Goal: Find specific page/section: Find specific page/section

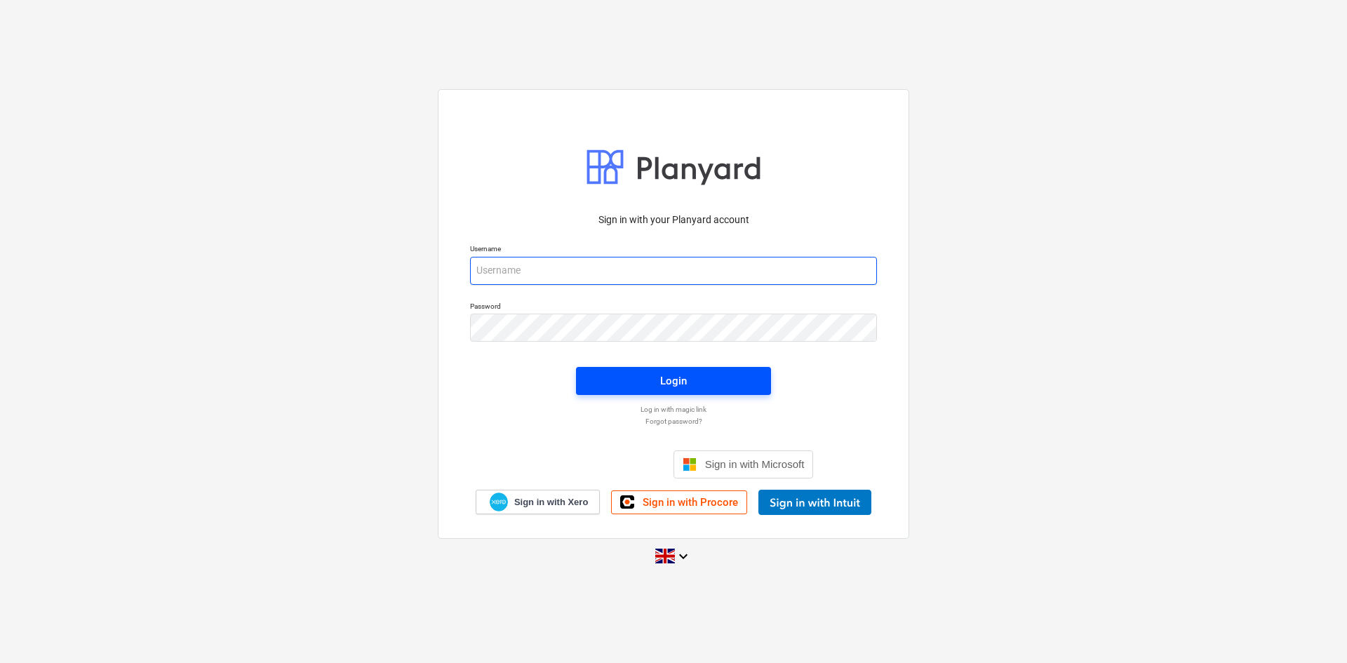
type input "[PERSON_NAME][EMAIL_ADDRESS][PERSON_NAME][DOMAIN_NAME]"
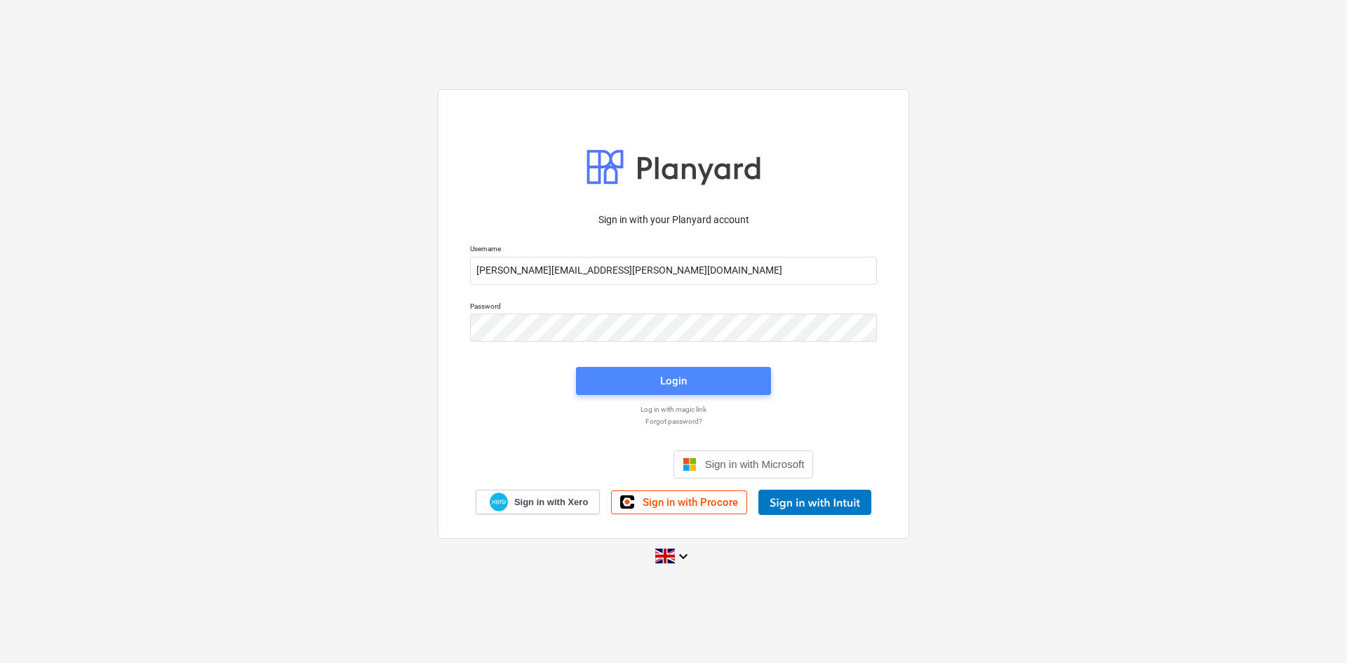
click at [757, 368] on button "Login" at bounding box center [673, 381] width 195 height 28
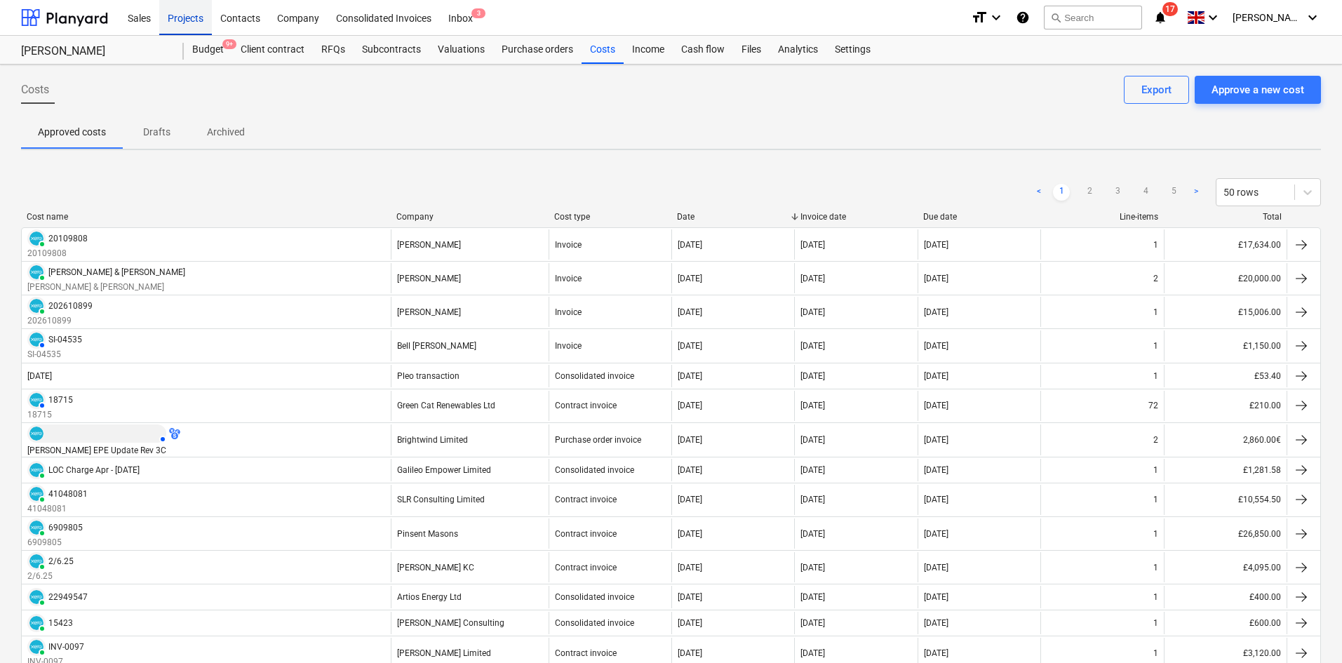
click at [208, 23] on div "Projects" at bounding box center [185, 17] width 53 height 36
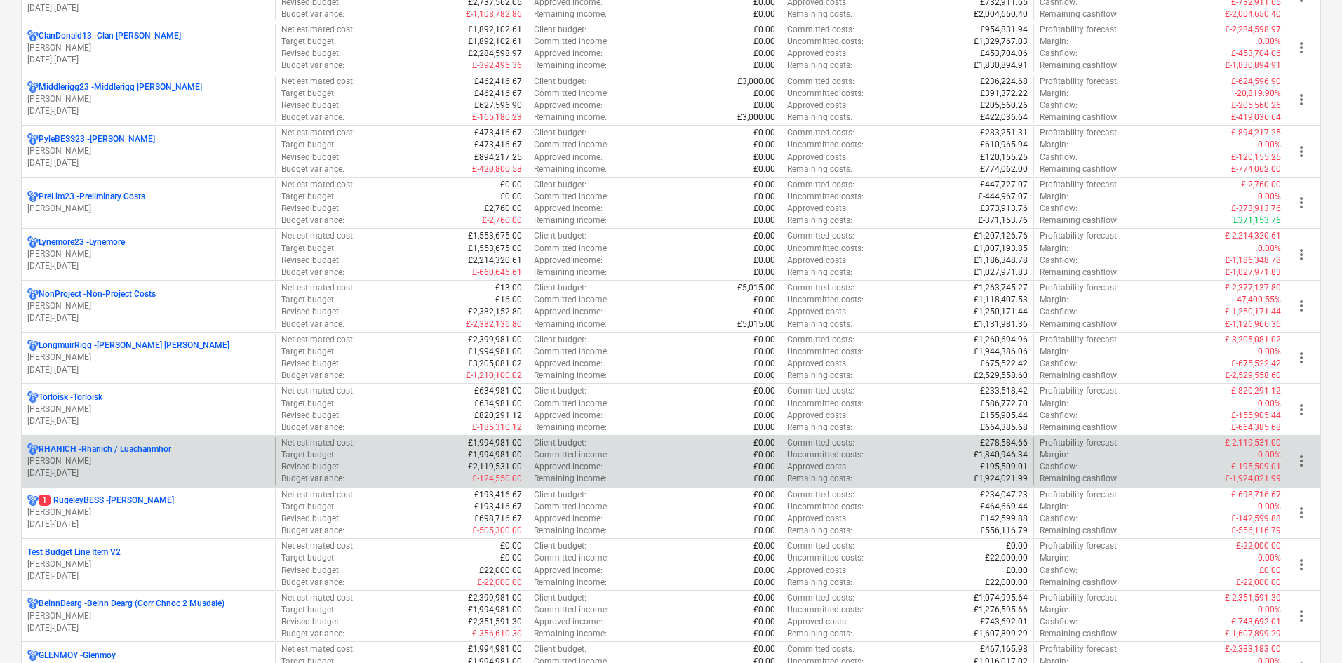
scroll to position [772, 0]
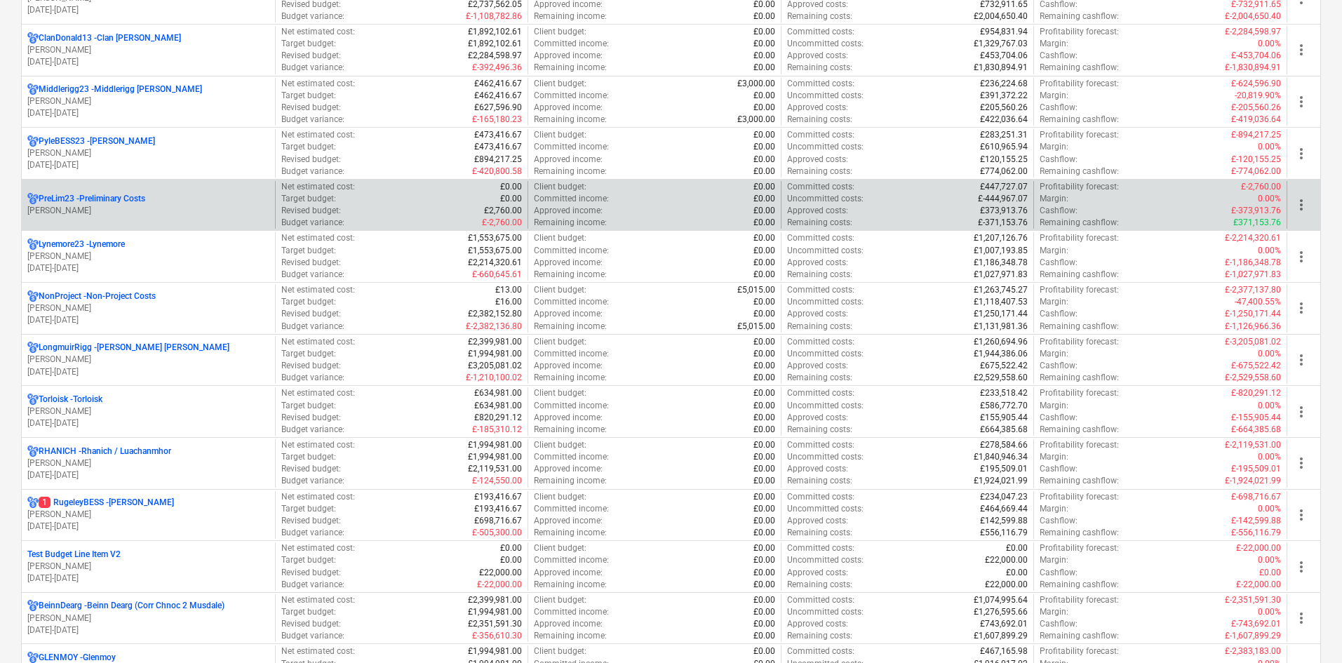
click at [161, 200] on div "PreLim23 - Preliminary Costs" at bounding box center [148, 199] width 242 height 12
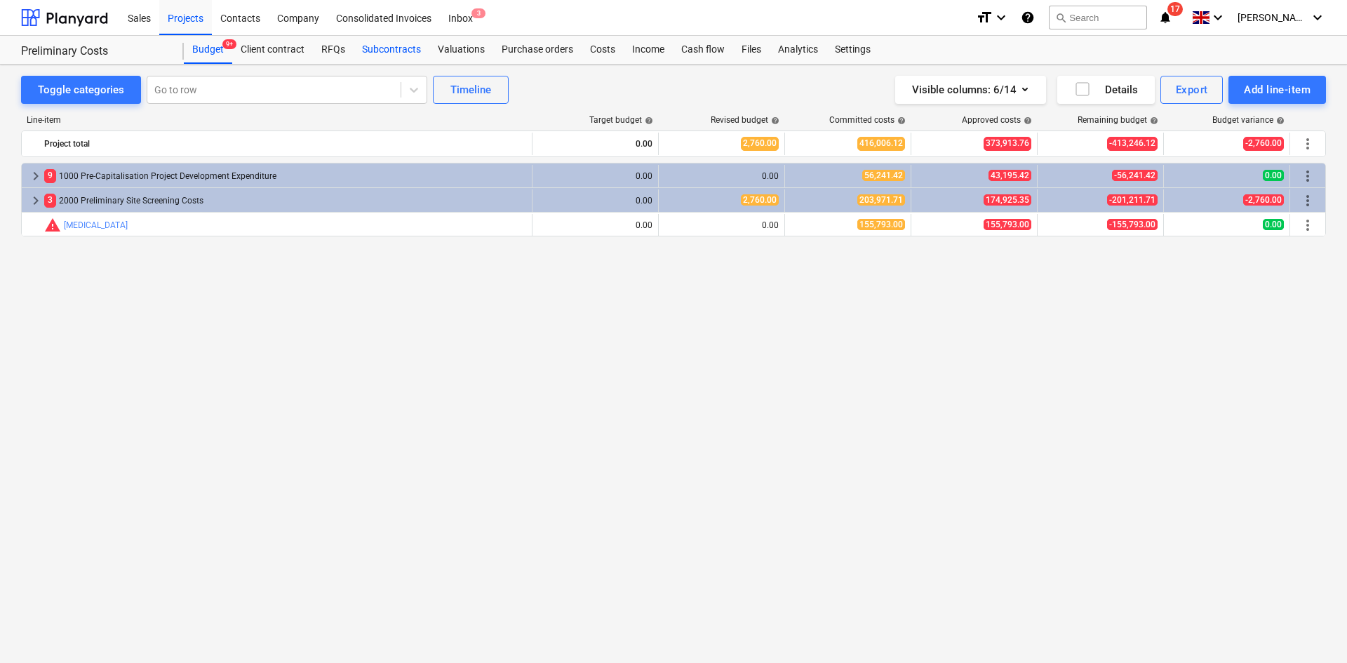
click at [401, 51] on div "Subcontracts" at bounding box center [392, 50] width 76 height 28
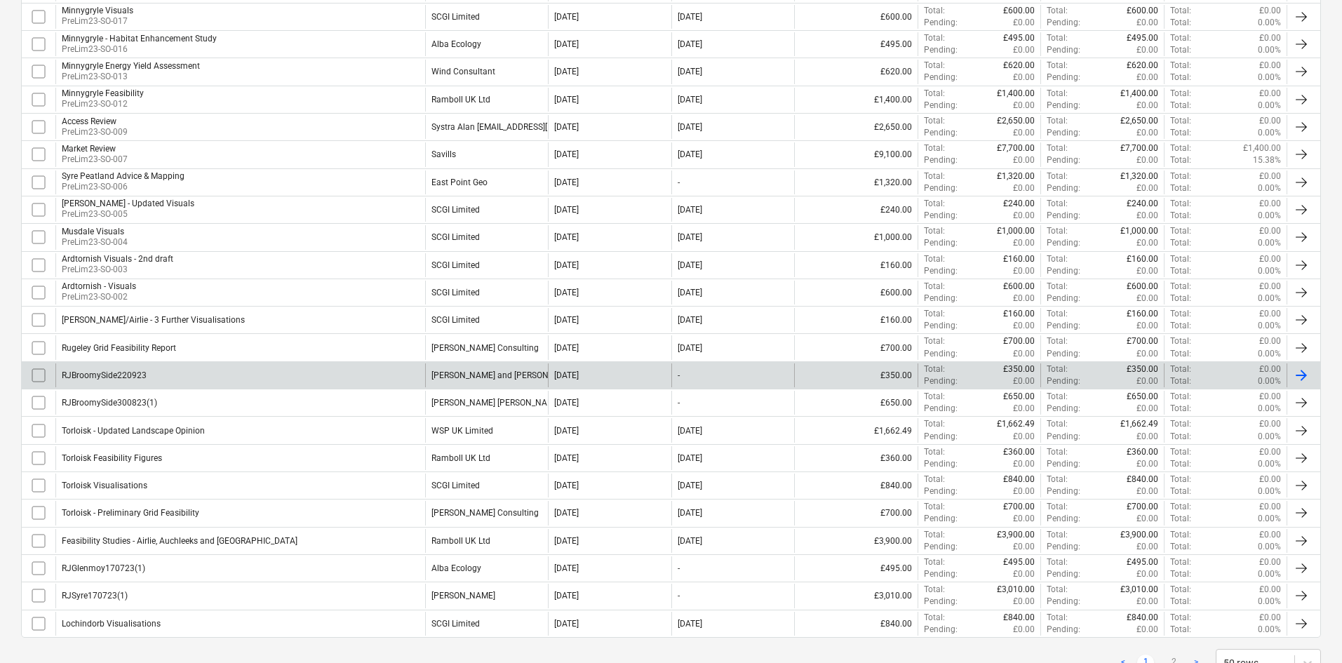
scroll to position [1163, 0]
